Goal: Transaction & Acquisition: Book appointment/travel/reservation

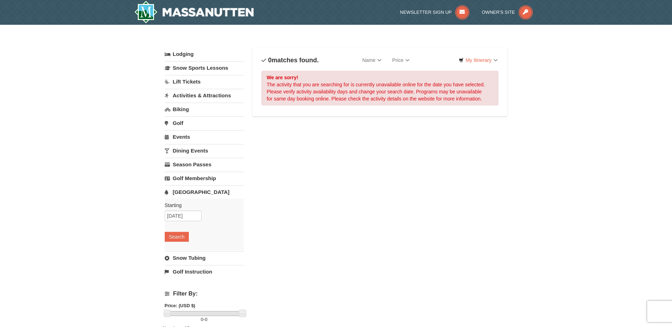
click at [177, 194] on link "[GEOGRAPHIC_DATA]" at bounding box center [204, 192] width 79 height 13
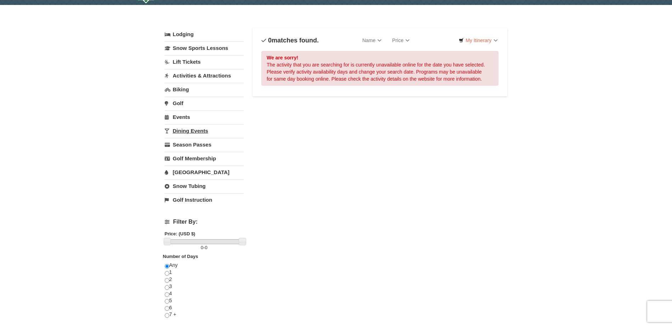
scroll to position [35, 0]
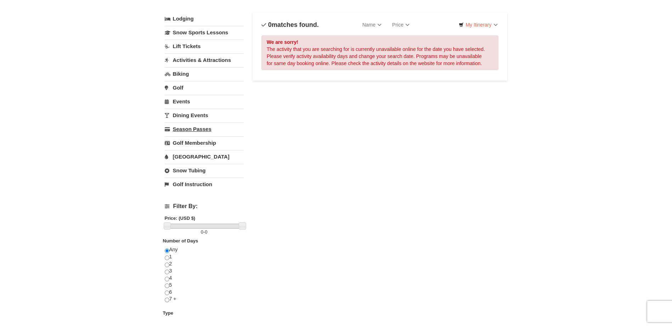
click at [194, 132] on link "Season Passes" at bounding box center [204, 129] width 79 height 13
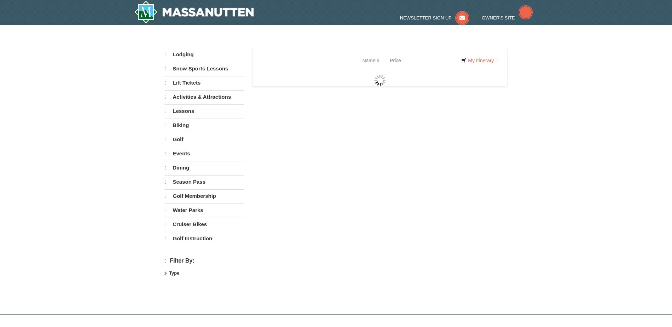
select select "10"
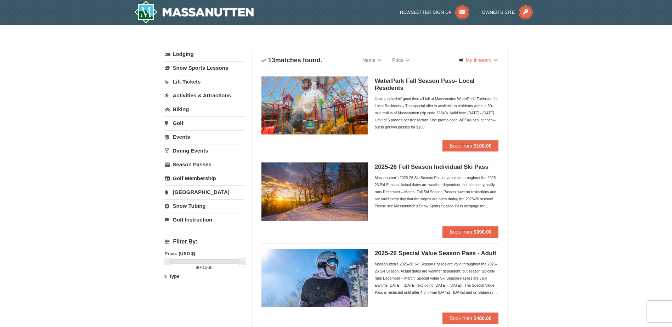
click at [199, 189] on link "[GEOGRAPHIC_DATA]" at bounding box center [204, 192] width 79 height 13
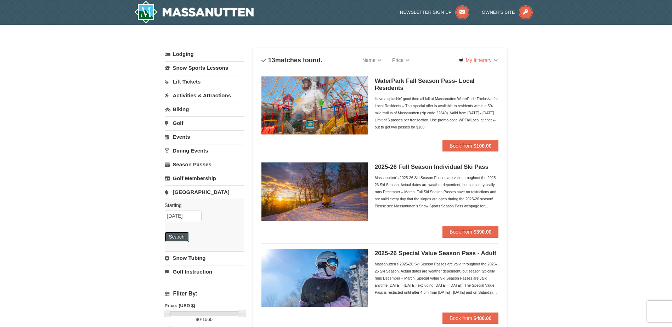
click at [183, 232] on button "Search" at bounding box center [177, 237] width 24 height 10
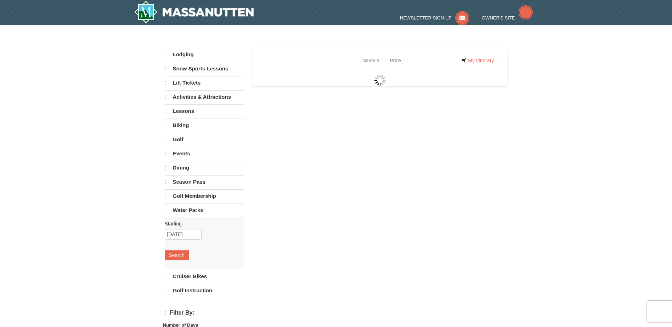
select select "10"
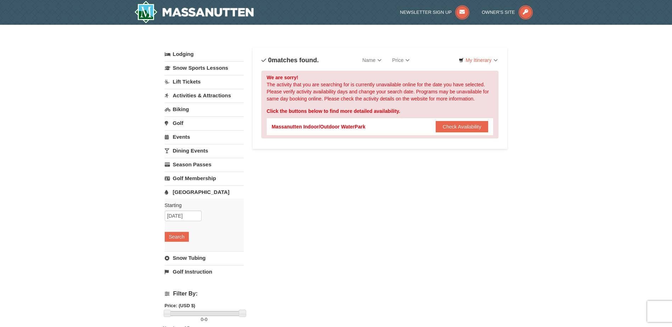
click at [338, 126] on div "Massanutten Indoor/Outdoor WaterPark" at bounding box center [319, 126] width 94 height 7
click at [445, 126] on button "Check Availability" at bounding box center [462, 126] width 53 height 11
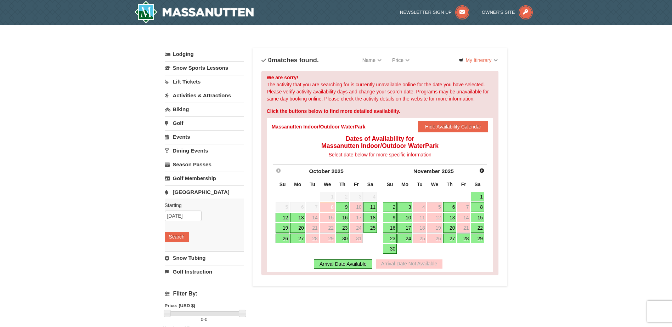
click at [409, 266] on div "Arrival Date Not Available" at bounding box center [409, 264] width 67 height 9
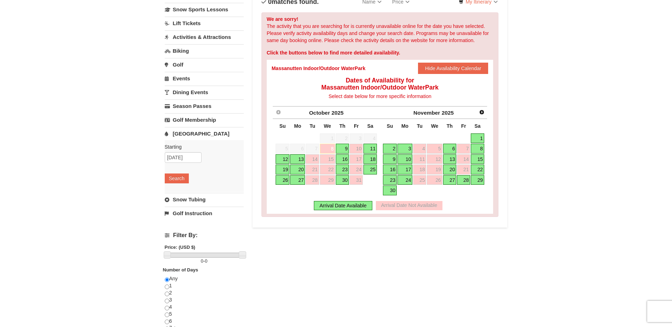
scroll to position [71, 0]
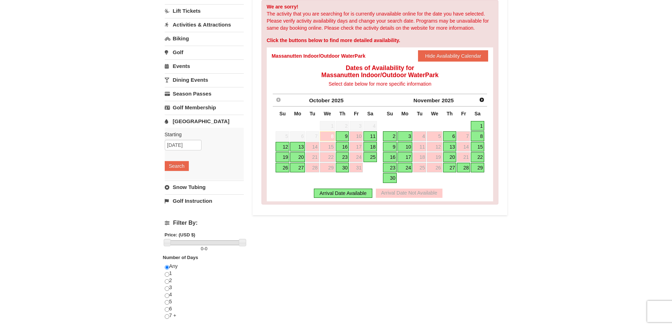
click at [263, 275] on div "Lodging Arrival Please format dates MM/DD/YYYY Please format dates MM/DD/YYYY 1…" at bounding box center [336, 166] width 343 height 378
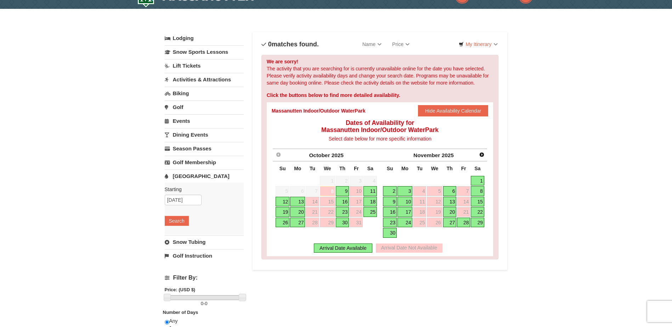
scroll to position [0, 0]
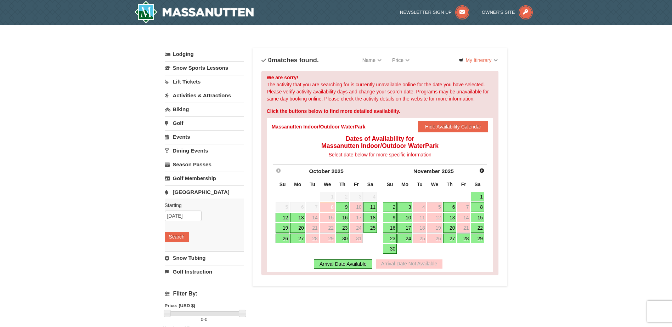
click at [187, 192] on link "[GEOGRAPHIC_DATA]" at bounding box center [204, 192] width 79 height 13
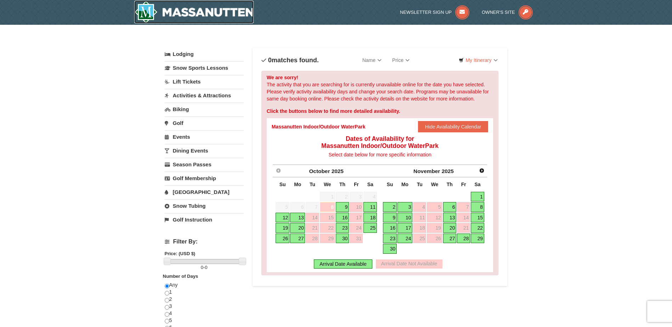
click at [150, 12] on img at bounding box center [194, 12] width 120 height 23
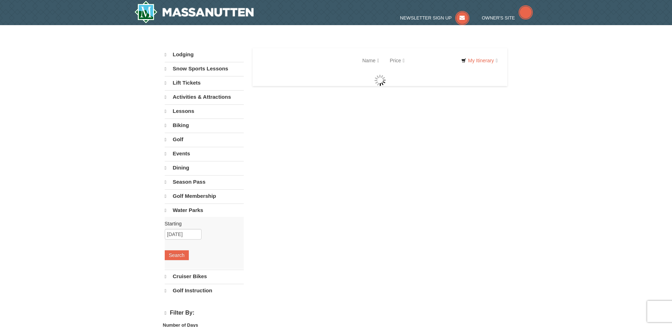
select select "10"
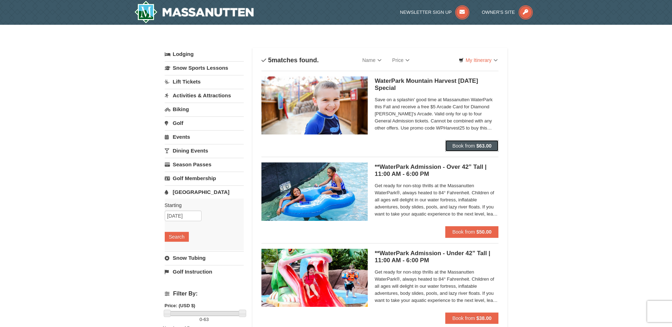
click at [468, 145] on span "Book from" at bounding box center [463, 146] width 23 height 6
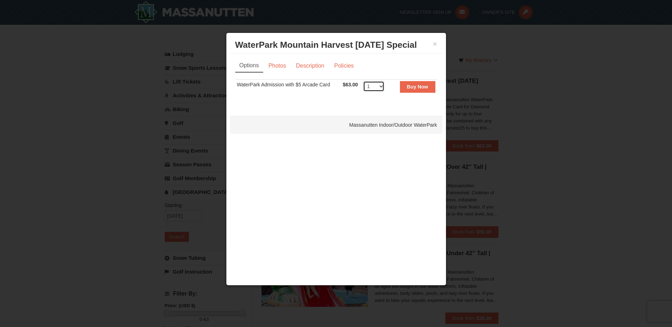
click at [379, 89] on select "1 2 3 4 5 6 7 8 9 10 11 12 13 14 15 16 17 18 19 20 21 22" at bounding box center [373, 86] width 21 height 11
select select "4"
click at [363, 81] on select "1 2 3 4 5 6 7 8 9 10 11 12 13 14 15 16 17 18 19 20 21 22" at bounding box center [373, 86] width 21 height 11
click at [414, 89] on strong "Buy Now" at bounding box center [417, 87] width 21 height 6
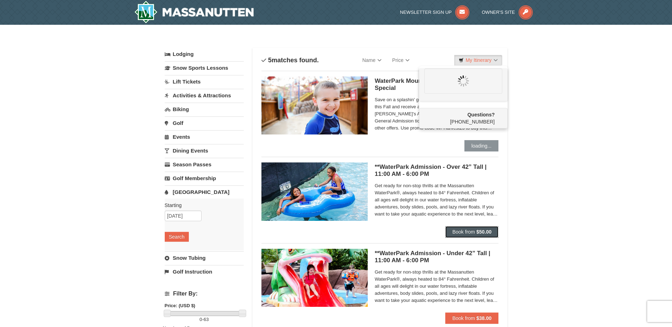
click at [465, 228] on button "Book from $50.00" at bounding box center [471, 231] width 53 height 11
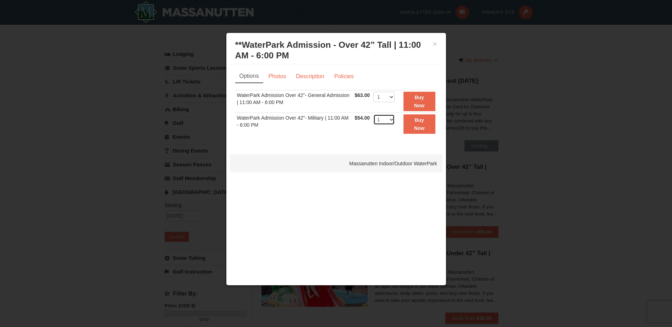
click at [393, 121] on select "1 2 3 4 5 6 7 8 9 10 11 12 13 14 15 16 17 18 19 20 21 22" at bounding box center [383, 119] width 21 height 11
select select "2"
click at [373, 114] on select "1 2 3 4 5 6 7 8 9 10 11 12 13 14 15 16 17 18 19 20 21 22" at bounding box center [383, 119] width 21 height 11
click at [421, 124] on button "Buy Now" at bounding box center [419, 123] width 32 height 19
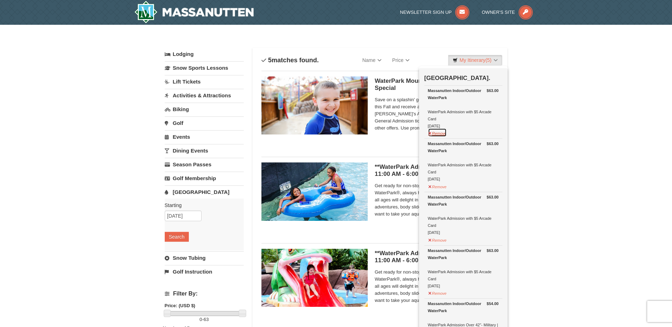
click at [436, 135] on button "Remove" at bounding box center [437, 132] width 19 height 9
click at [440, 133] on button "Remove" at bounding box center [437, 132] width 19 height 9
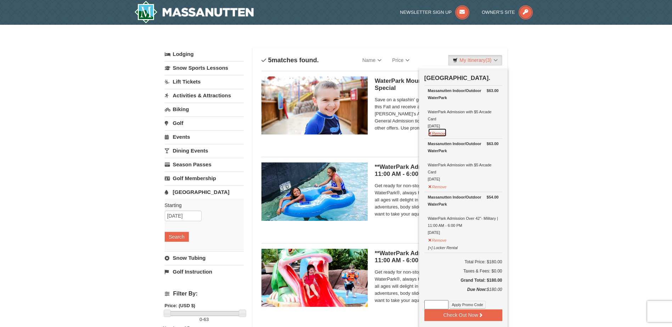
click at [439, 134] on button "Remove" at bounding box center [437, 132] width 19 height 9
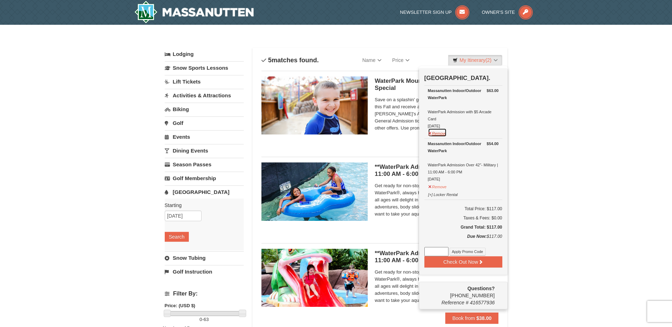
click at [439, 135] on button "Remove" at bounding box center [437, 132] width 19 height 9
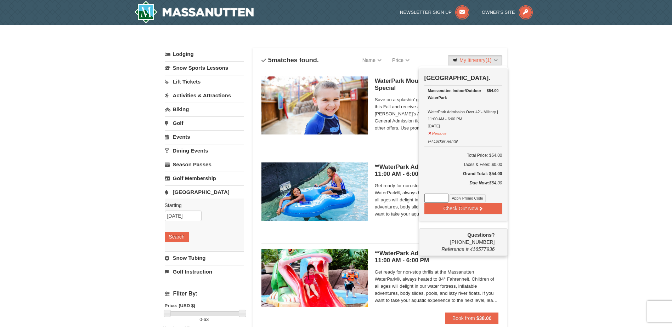
click at [448, 91] on div "Massanutten Indoor/Outdoor WaterPark" at bounding box center [463, 94] width 71 height 14
click at [441, 136] on button "Remove" at bounding box center [437, 132] width 19 height 9
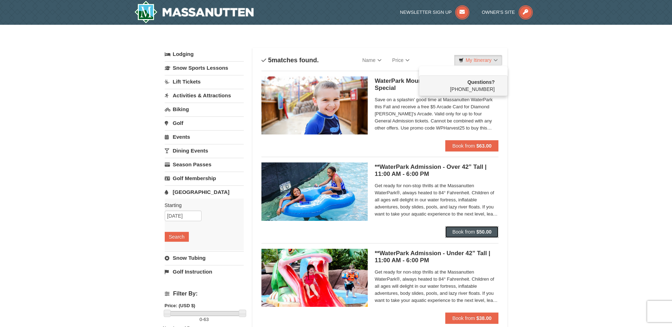
click at [472, 228] on button "Book from $50.00" at bounding box center [471, 231] width 53 height 11
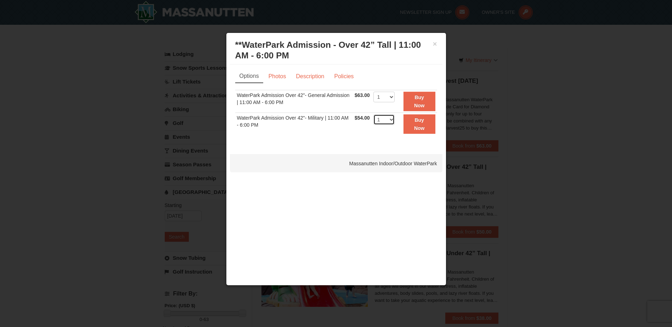
click at [391, 120] on select "1 2 3 4 5 6 7 8 9 10 11 12 13 14 15 16 17 18 19 20 21 22" at bounding box center [383, 119] width 21 height 11
select select "6"
click at [373, 114] on select "1 2 3 4 5 6 7 8 9 10 11 12 13 14 15 16 17 18 19 20 21 22" at bounding box center [383, 119] width 21 height 11
click at [420, 125] on button "Buy Now" at bounding box center [419, 123] width 32 height 19
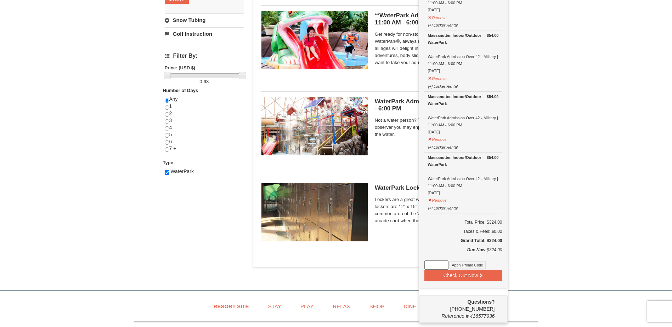
scroll to position [285, 0]
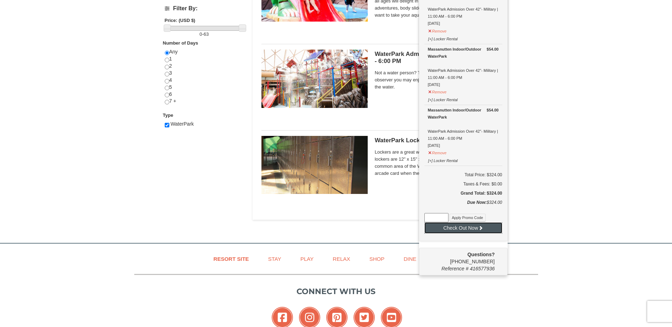
click at [462, 228] on button "Check Out Now" at bounding box center [463, 227] width 78 height 11
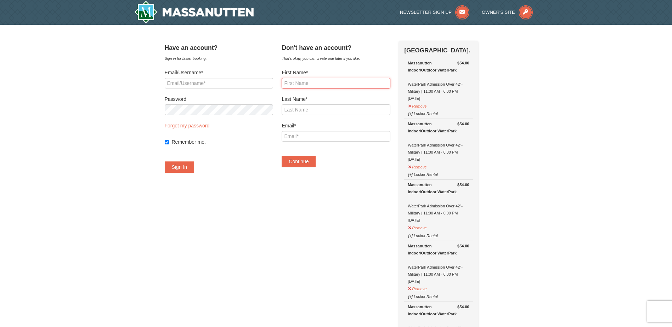
click at [310, 87] on input "First Name*" at bounding box center [335, 83] width 108 height 11
type input "Kristen"
type input "Cary"
type input "[EMAIL_ADDRESS][DOMAIN_NAME]"
click at [311, 164] on button "Continue" at bounding box center [298, 161] width 34 height 11
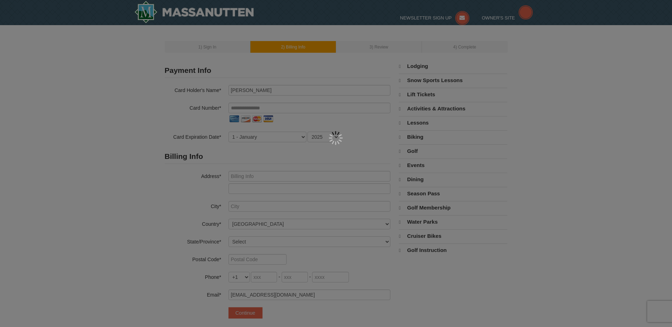
select select "10"
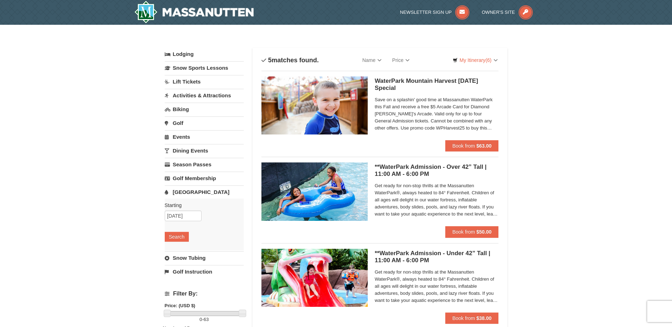
click at [433, 164] on h5 "**WaterPark Admission - Over 42” Tall | 11:00 AM - 6:00 PM Massanutten Indoor/O…" at bounding box center [437, 171] width 124 height 14
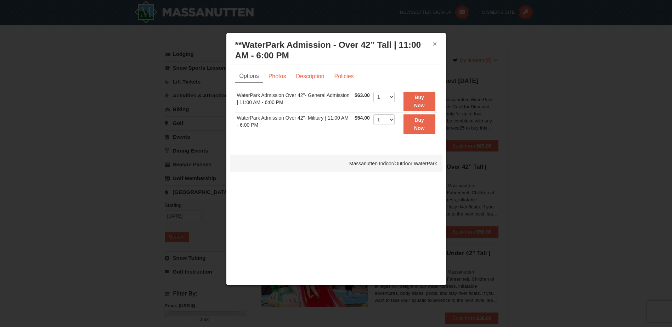
click at [434, 45] on button "×" at bounding box center [435, 43] width 4 height 7
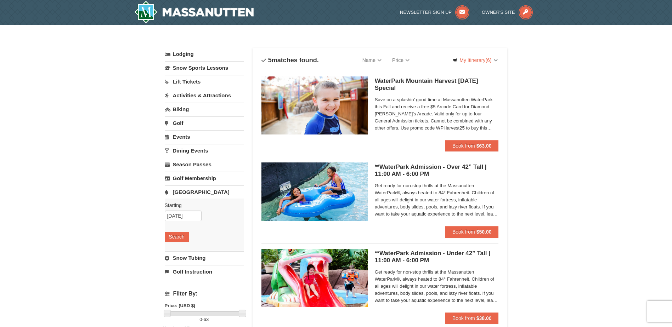
click at [427, 110] on span "Save on a splashin' good time at Massanutten WaterPark this Fall and receive a …" at bounding box center [437, 113] width 124 height 35
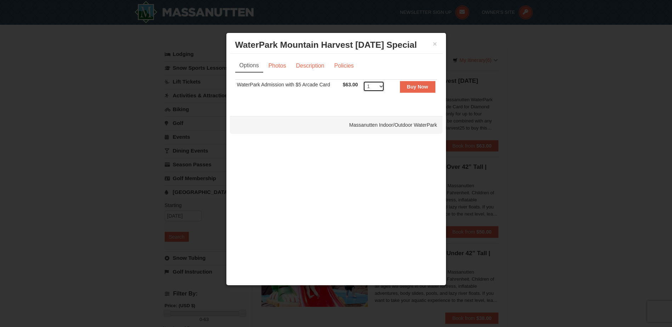
click at [375, 86] on select "1 2 3 4 5 6 7 8 9 10 11 12 13 14 15 16 17 18 19 20 21 22" at bounding box center [373, 86] width 21 height 11
select select "6"
click at [363, 81] on select "1 2 3 4 5 6 7 8 9 10 11 12 13 14 15 16 17 18 19 20 21 22" at bounding box center [373, 86] width 21 height 11
click at [416, 88] on strong "Buy Now" at bounding box center [417, 87] width 21 height 6
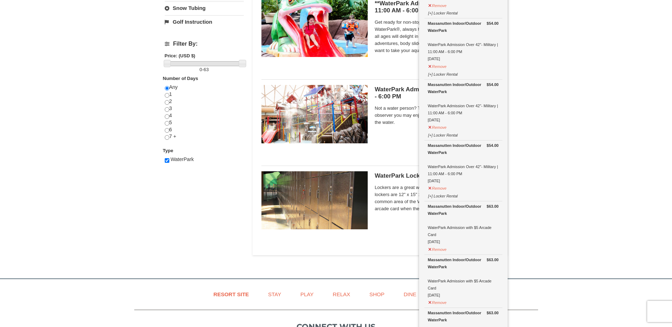
scroll to position [321, 0]
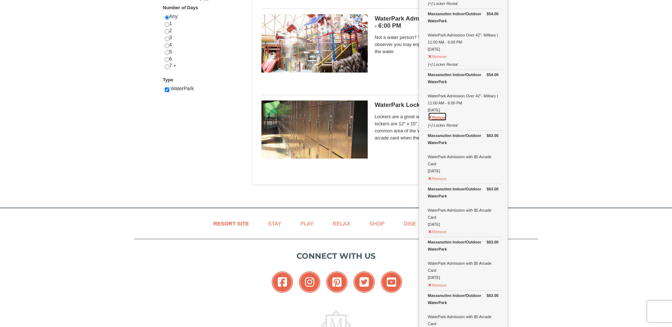
click at [442, 116] on button "Remove" at bounding box center [437, 116] width 19 height 9
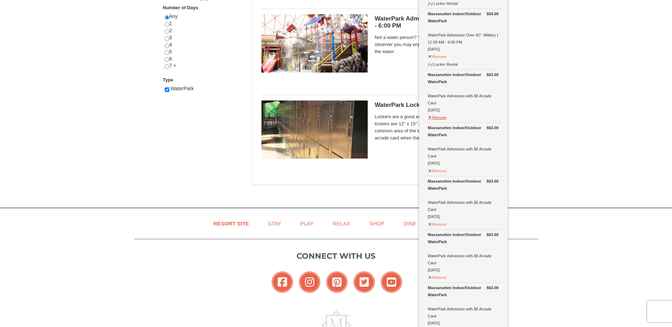
scroll to position [285, 0]
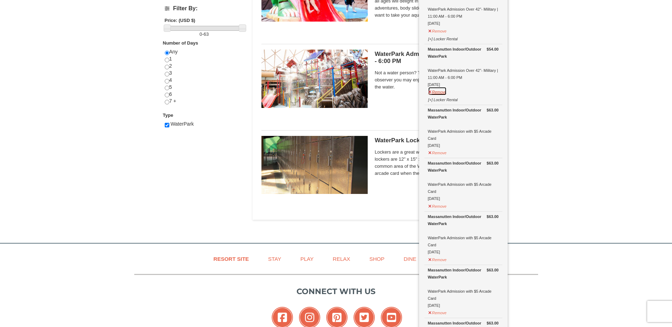
click at [443, 92] on button "Remove" at bounding box center [437, 91] width 19 height 9
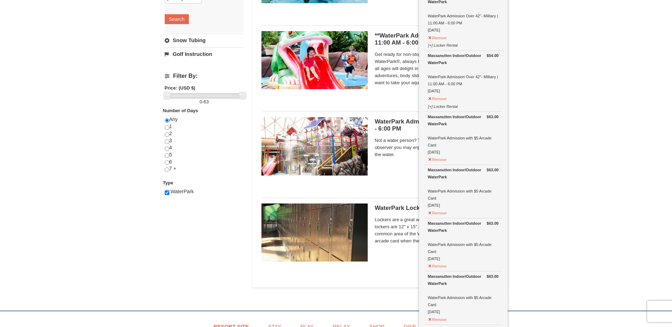
scroll to position [215, 0]
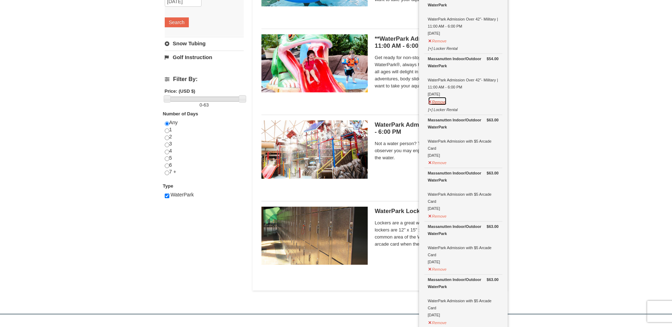
click at [440, 99] on button "Remove" at bounding box center [437, 101] width 19 height 9
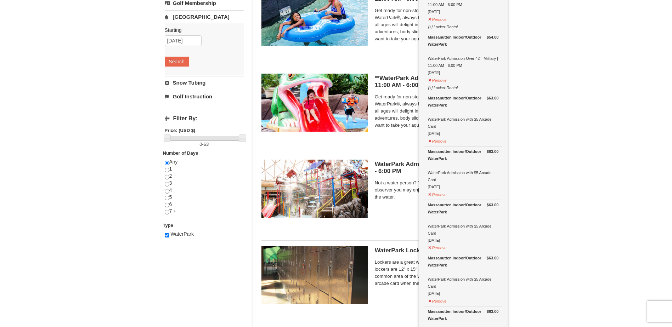
scroll to position [144, 0]
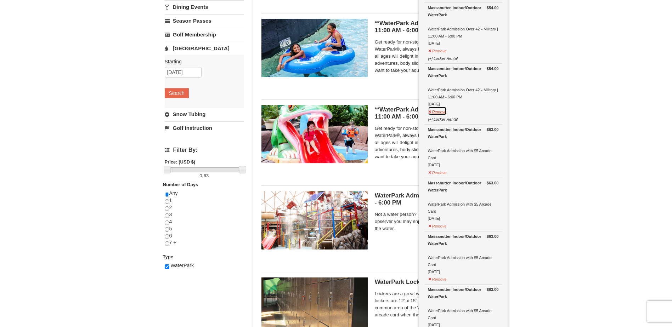
click at [442, 111] on button "Remove" at bounding box center [437, 111] width 19 height 9
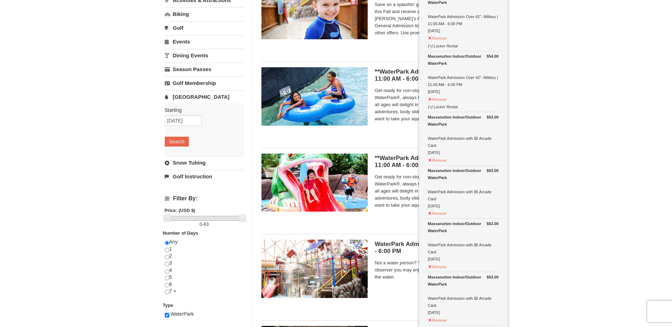
scroll to position [73, 0]
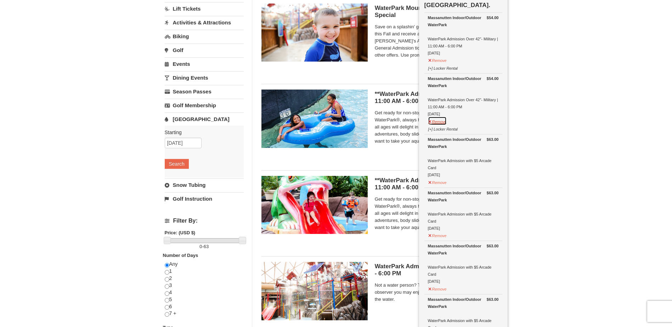
click at [439, 121] on button "Remove" at bounding box center [437, 120] width 19 height 9
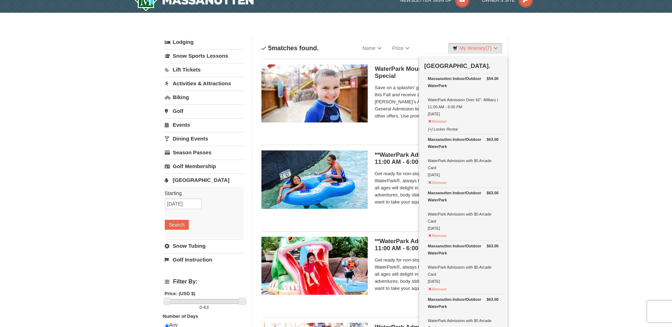
scroll to position [2, 0]
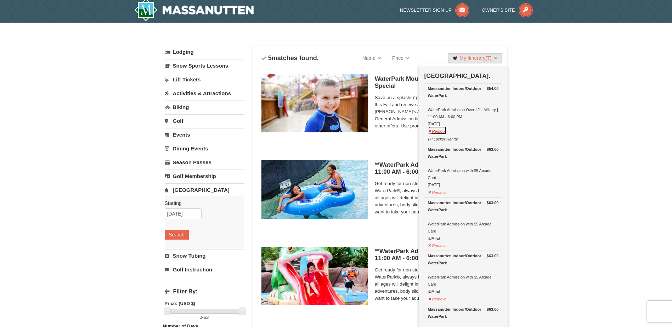
click at [441, 132] on button "Remove" at bounding box center [437, 130] width 19 height 9
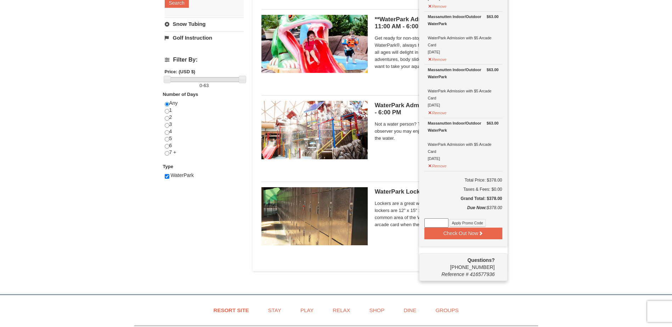
scroll to position [250, 0]
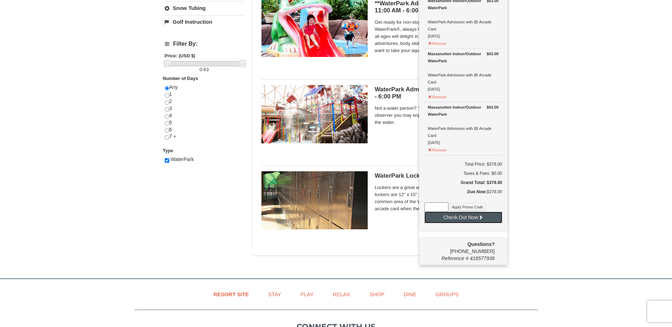
click at [492, 217] on button "Check Out Now" at bounding box center [463, 217] width 78 height 11
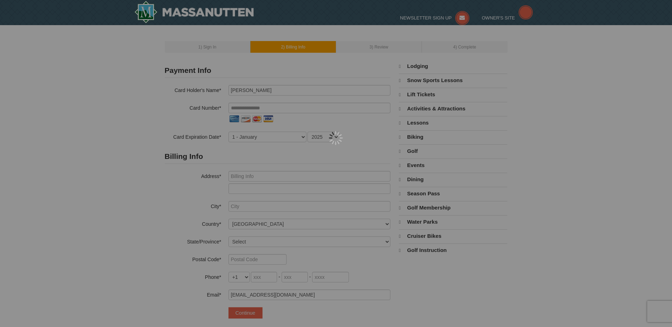
select select "10"
